Goal: Task Accomplishment & Management: Manage account settings

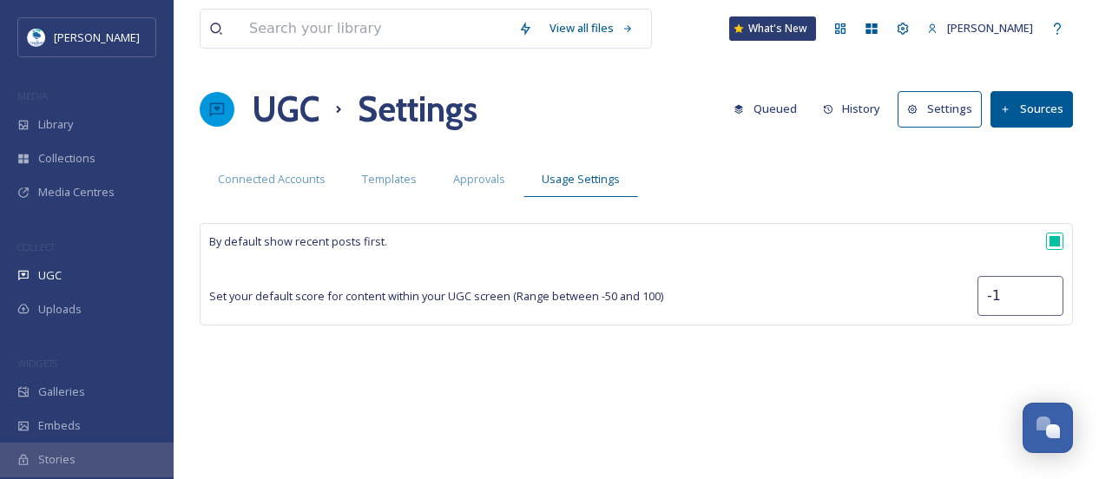
click at [873, 118] on button "History" at bounding box center [852, 109] width 76 height 34
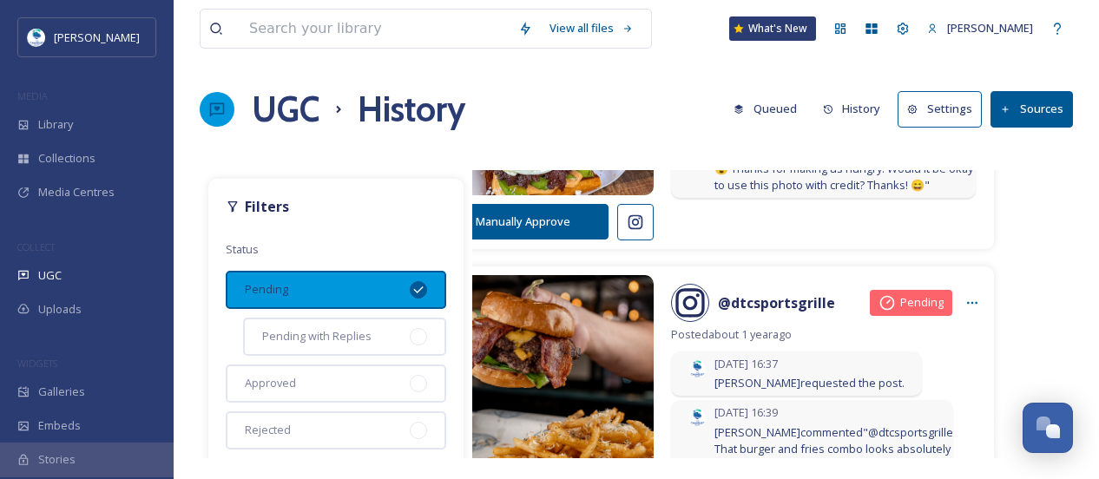
scroll to position [3285, 62]
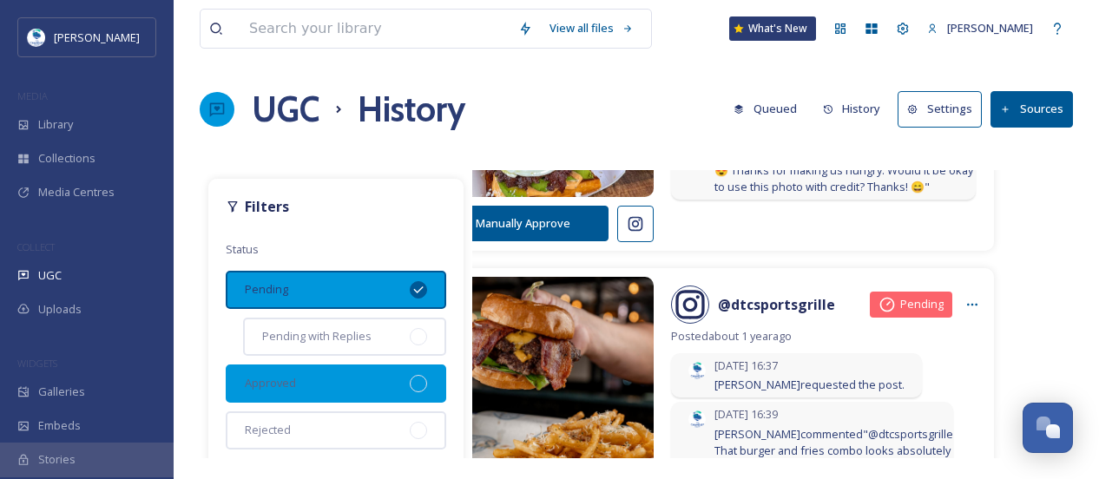
drag, startPoint x: 397, startPoint y: 380, endPoint x: 406, endPoint y: 378, distance: 9.9
click at [410, 378] on div at bounding box center [418, 383] width 17 height 17
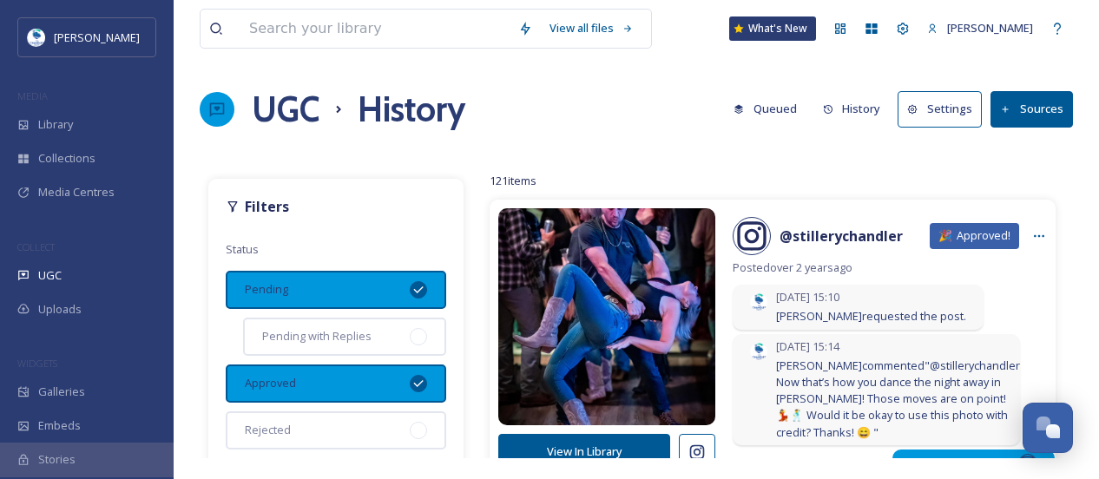
click at [358, 292] on div "Pending" at bounding box center [336, 290] width 220 height 38
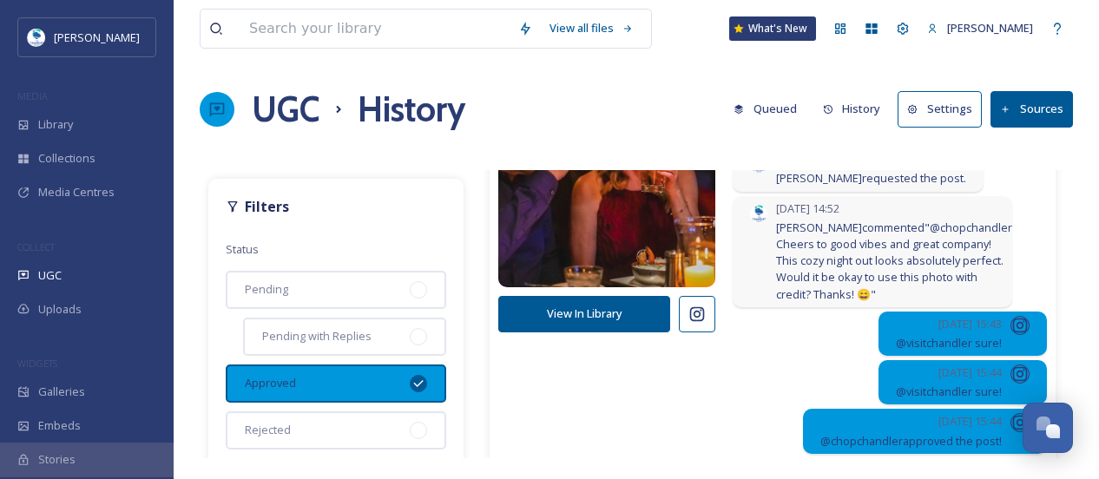
scroll to position [148, 0]
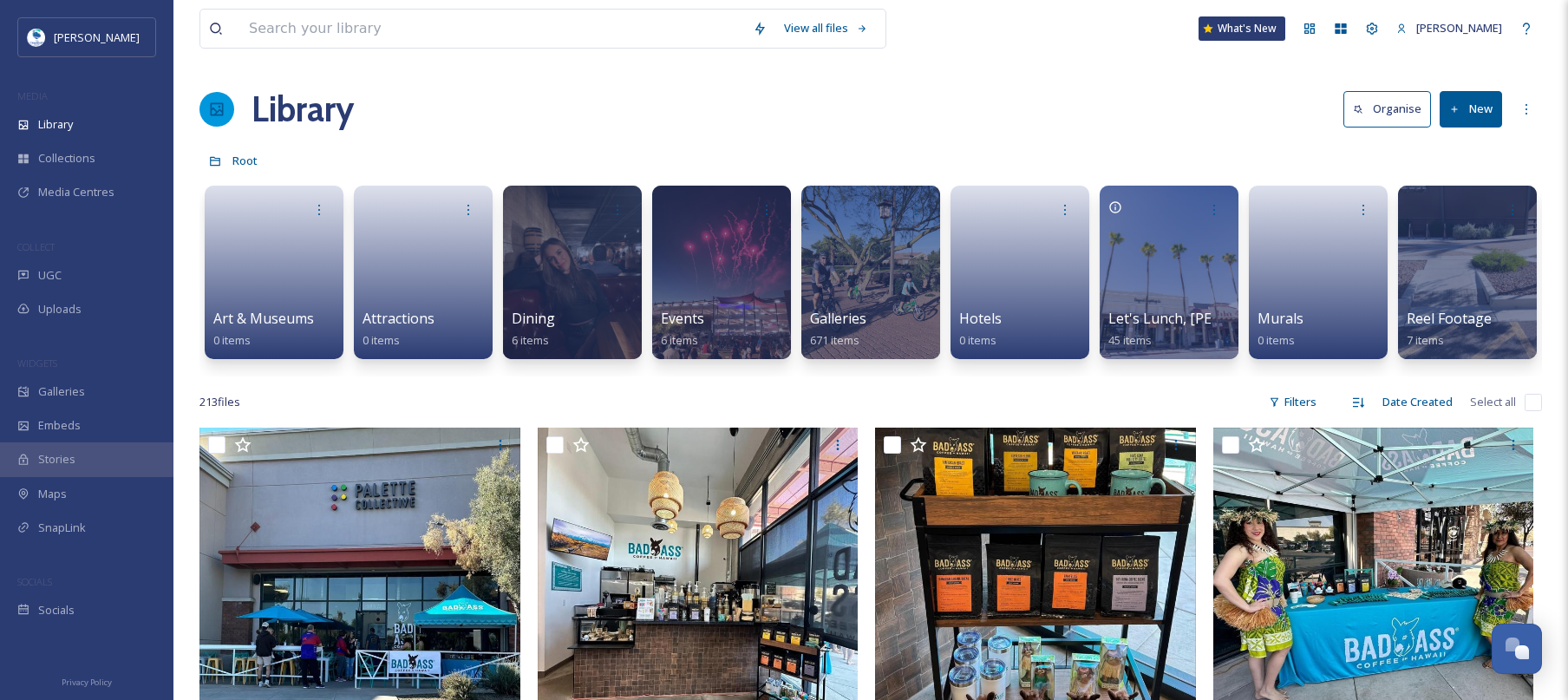
scroll to position [0, 895]
